Goal: Information Seeking & Learning: Check status

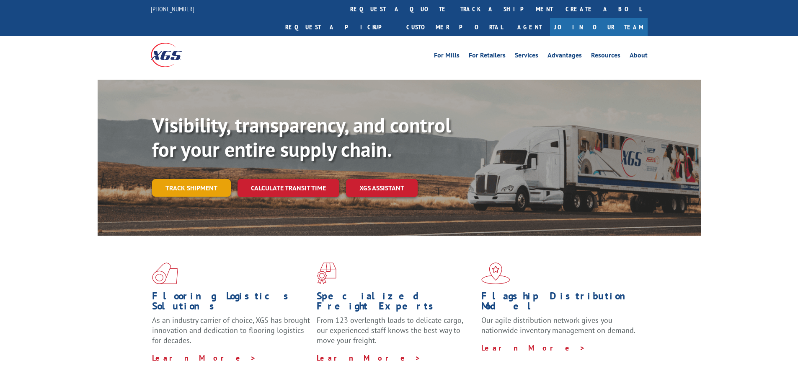
click at [199, 179] on link "Track shipment" at bounding box center [191, 188] width 79 height 18
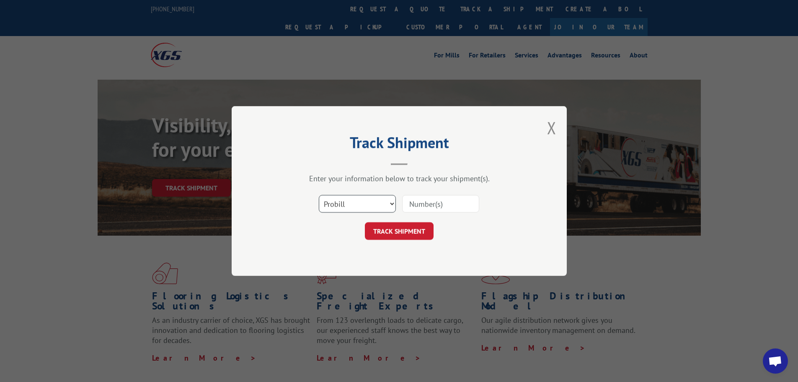
click at [364, 202] on select "Select category... Probill BOL PO" at bounding box center [357, 204] width 77 height 18
select select "bol"
click at [319, 195] on select "Select category... Probill BOL PO" at bounding box center [357, 204] width 77 height 18
click at [440, 202] on input at bounding box center [440, 204] width 77 height 18
paste input "6359953"
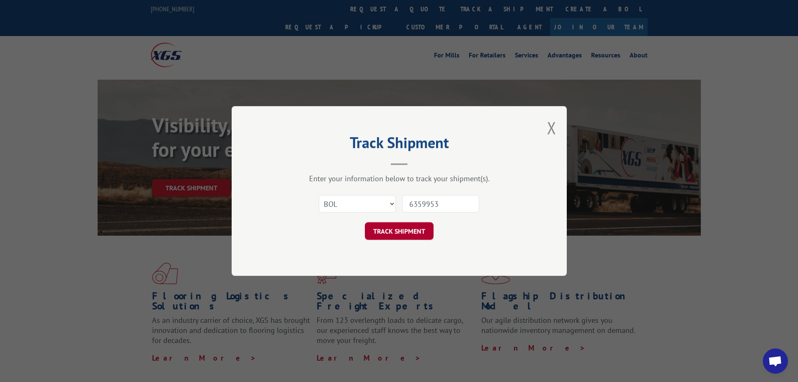
type input "6359953"
click at [422, 231] on button "TRACK SHIPMENT" at bounding box center [399, 231] width 69 height 18
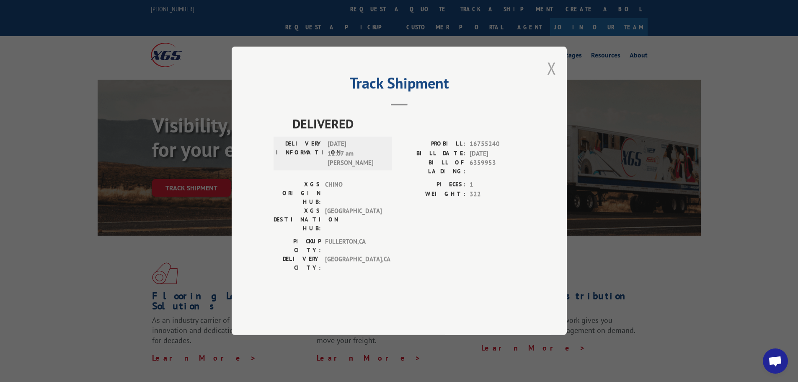
click at [553, 79] on button "Close modal" at bounding box center [551, 68] width 9 height 22
